Goal: Find specific page/section: Find specific page/section

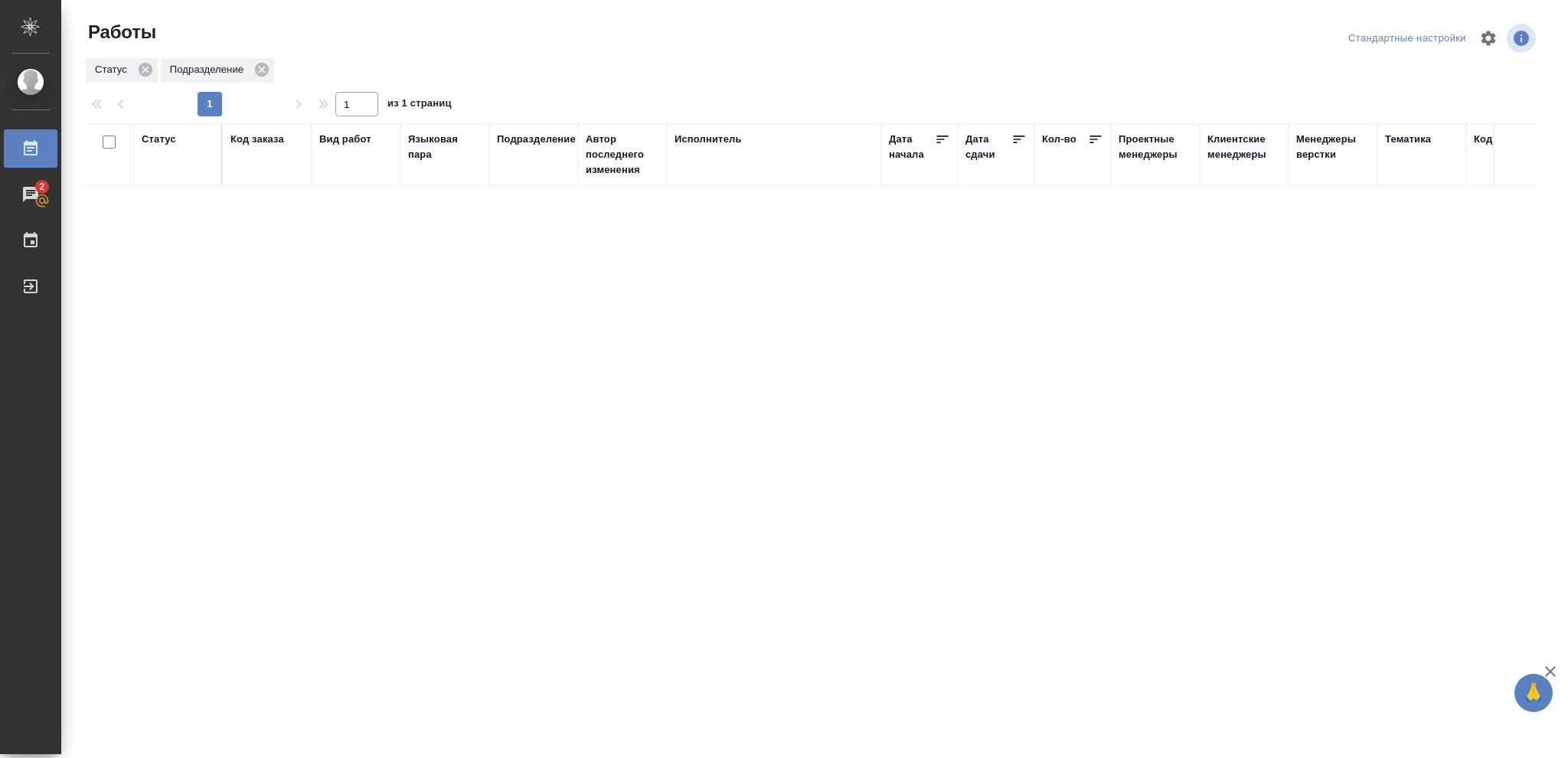
click at [700, 137] on div "Исполнитель" at bounding box center [708, 140] width 67 height 15
click at [202, 208] on div "Подбор Готов к работе" at bounding box center [177, 180] width 72 height 61
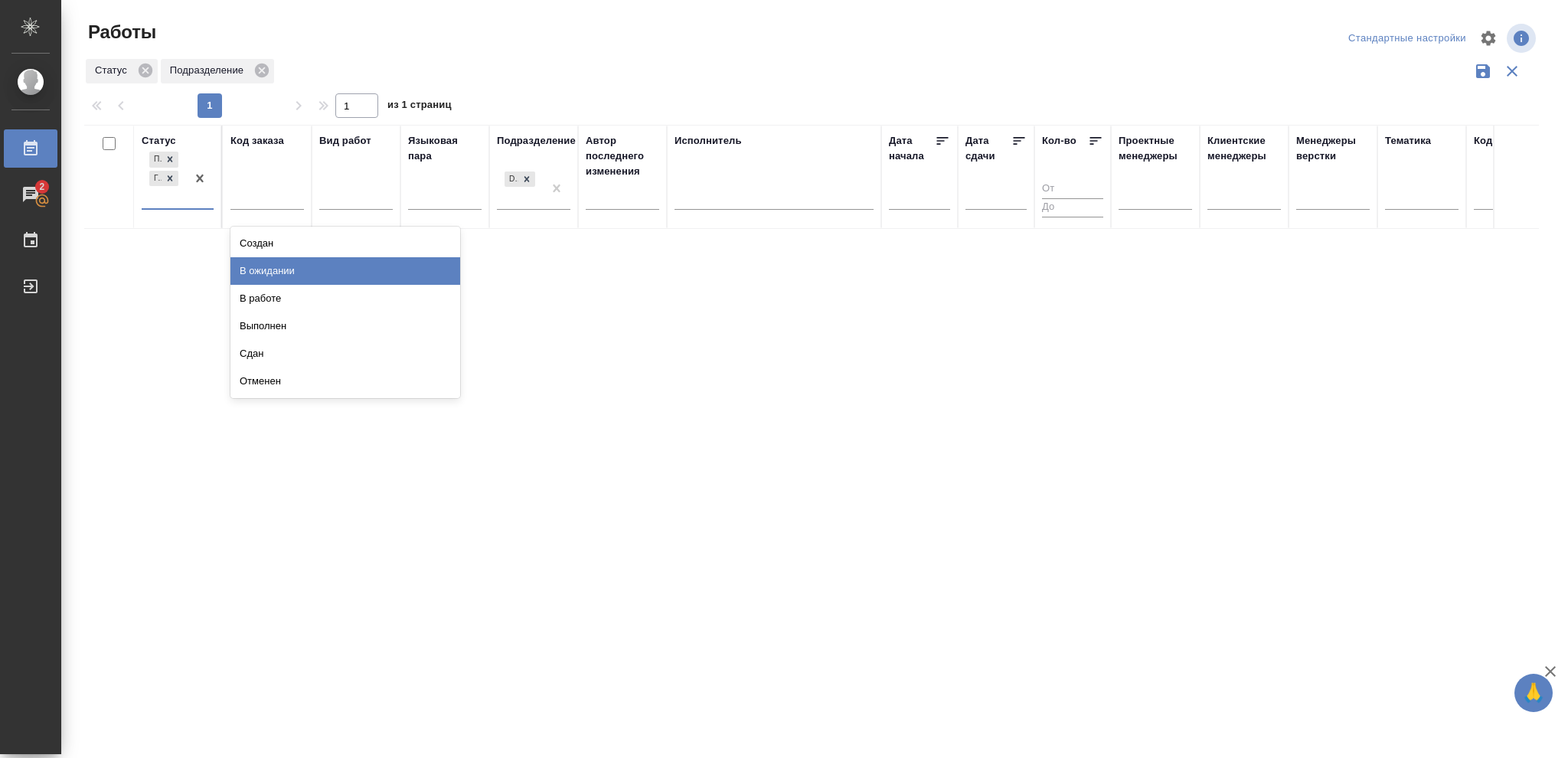
click at [323, 263] on div "В ожидании" at bounding box center [345, 272] width 230 height 28
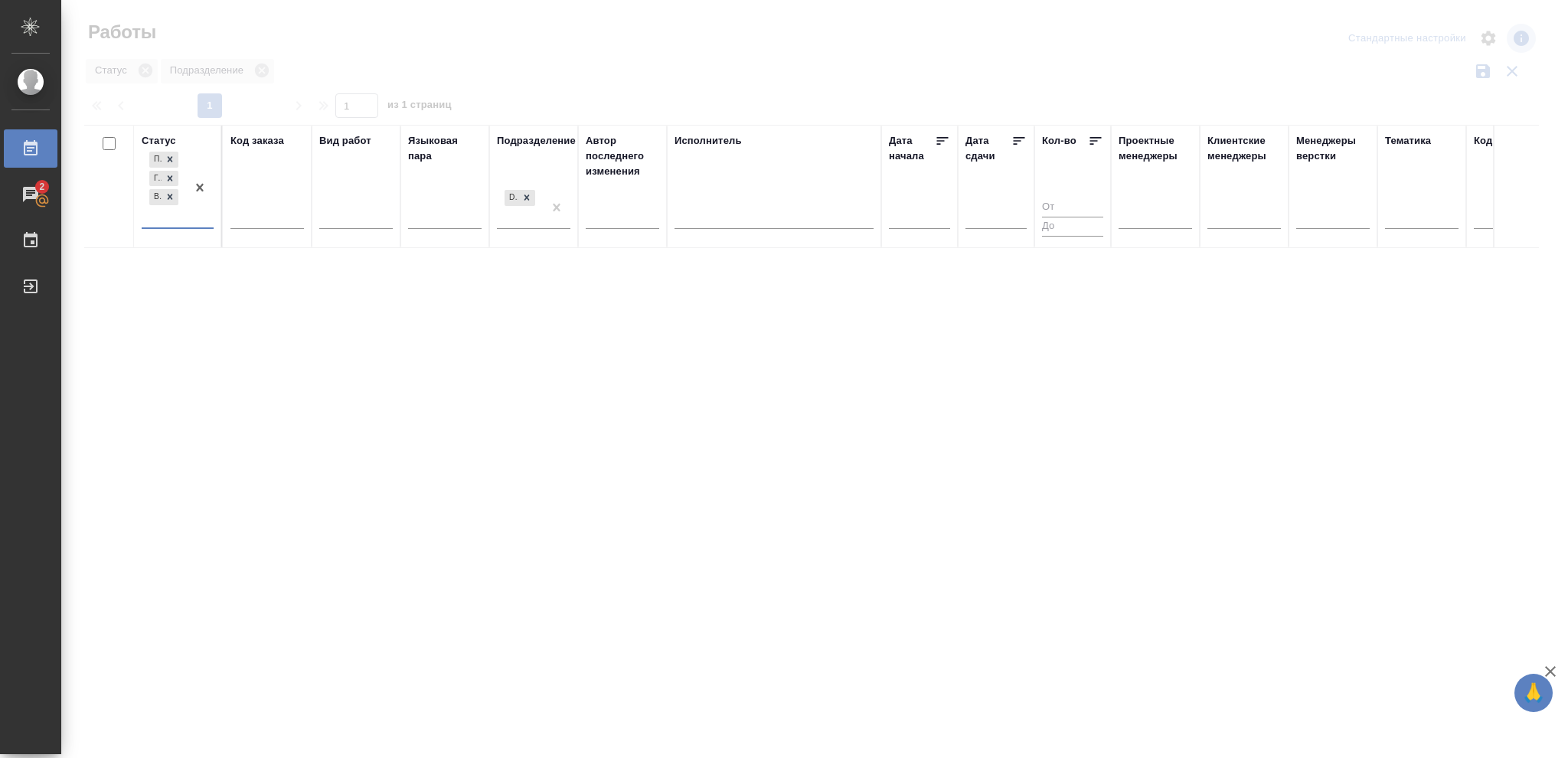
click at [755, 219] on div at bounding box center [774, 214] width 199 height 22
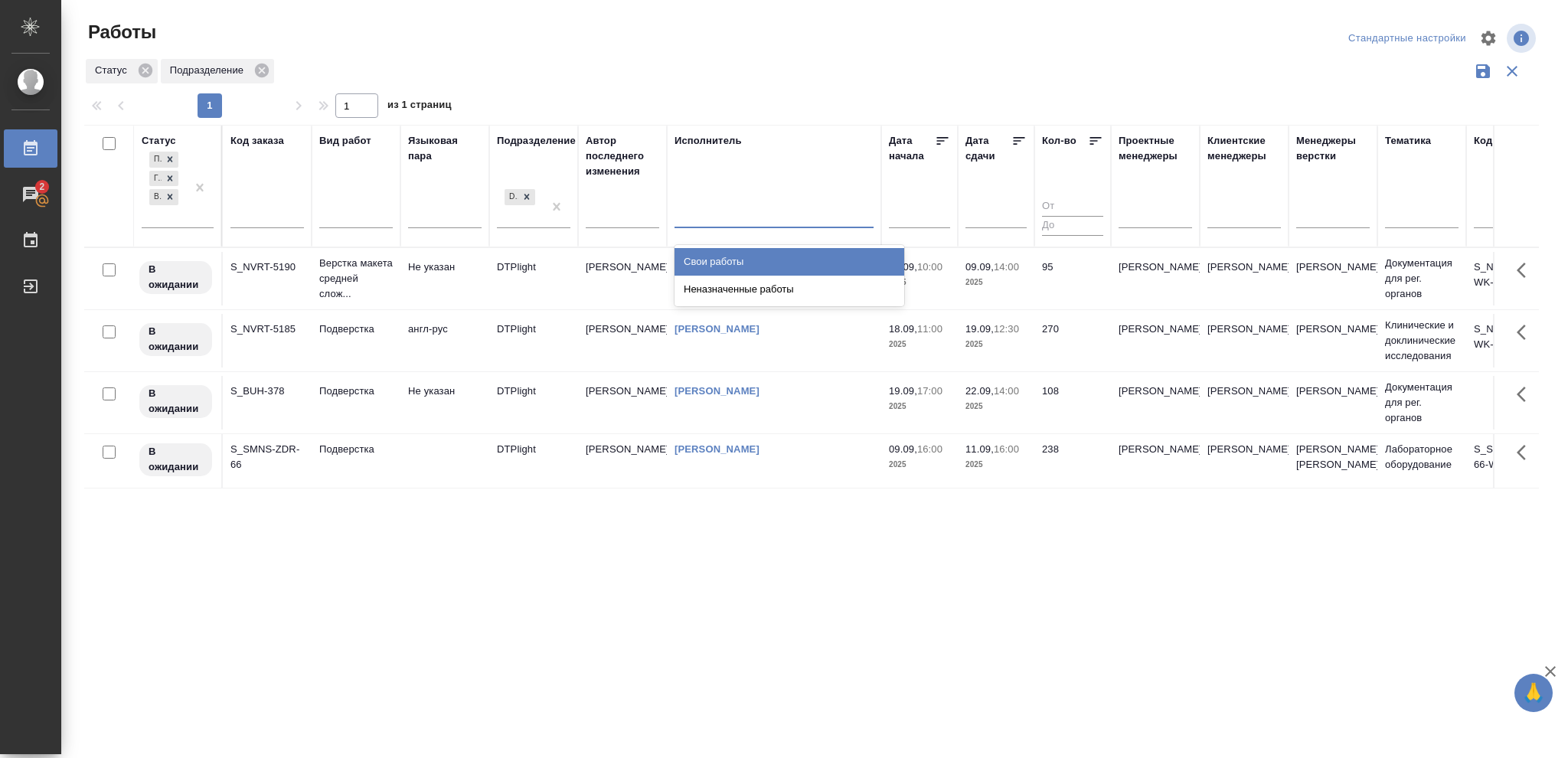
click at [736, 250] on div "Свои работы" at bounding box center [789, 262] width 230 height 28
